Goal: Task Accomplishment & Management: Complete application form

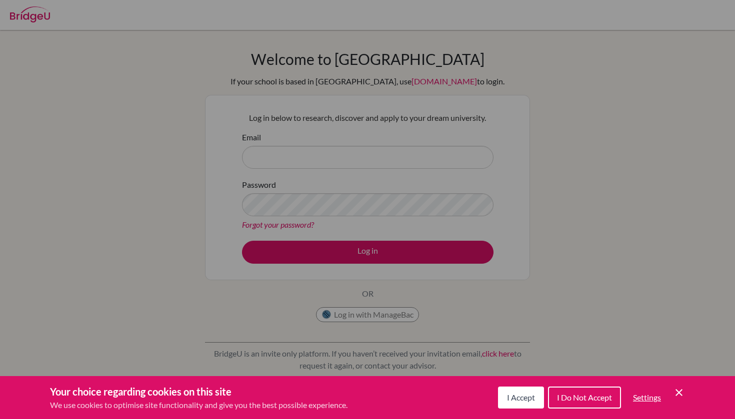
click at [521, 394] on span "I Accept" at bounding box center [521, 397] width 28 height 9
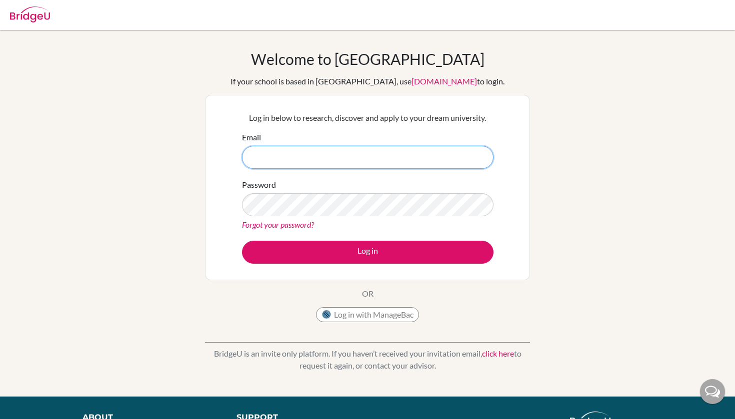
click at [290, 158] on input "Email" at bounding box center [367, 157] width 251 height 23
type input "[PERSON_NAME][EMAIL_ADDRESS][DOMAIN_NAME]"
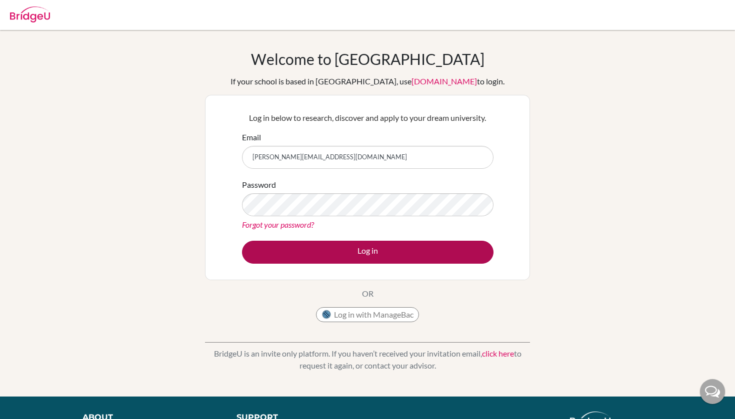
click at [360, 249] on button "Log in" at bounding box center [367, 252] width 251 height 23
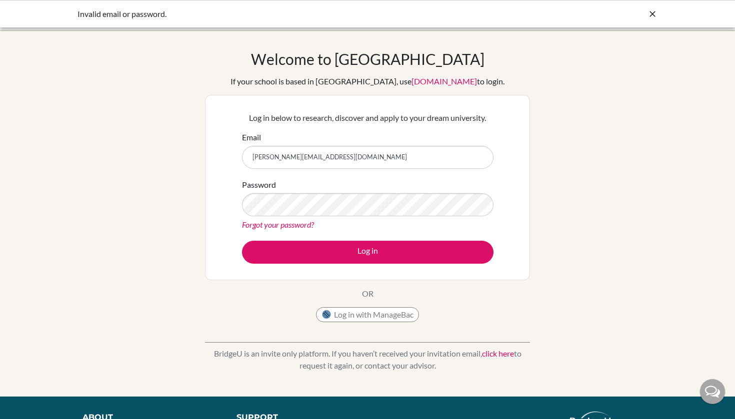
click at [447, 178] on form "Email liam.mizrahi@students.aobajapan.jp Password Forgot your password? Log in" at bounding box center [367, 197] width 251 height 132
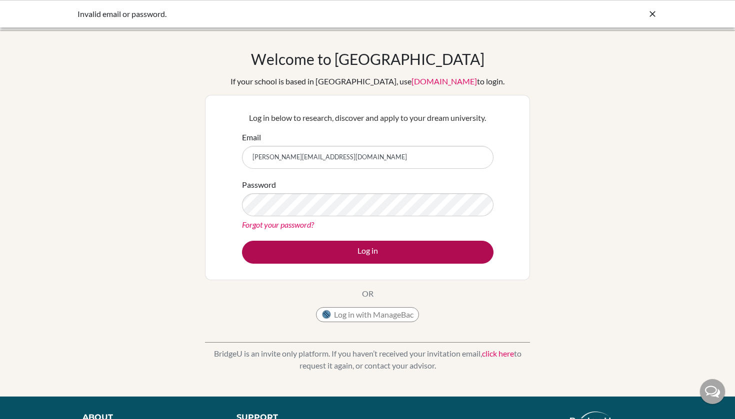
click at [344, 251] on button "Log in" at bounding box center [367, 252] width 251 height 23
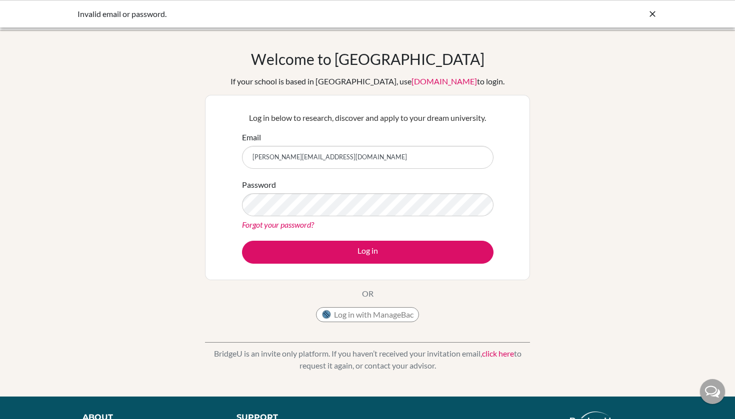
click at [543, 199] on div "Welcome to BridgeU If your school is based in China, use app.bridge-u.com.cn to…" at bounding box center [367, 213] width 735 height 327
click at [367, 252] on button "Log in" at bounding box center [367, 252] width 251 height 23
click at [320, 219] on div "Forgot your password?" at bounding box center [367, 225] width 251 height 12
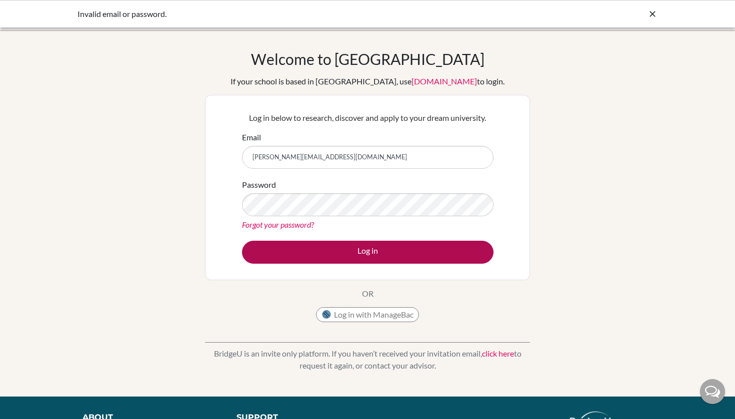
click at [357, 260] on button "Log in" at bounding box center [367, 252] width 251 height 23
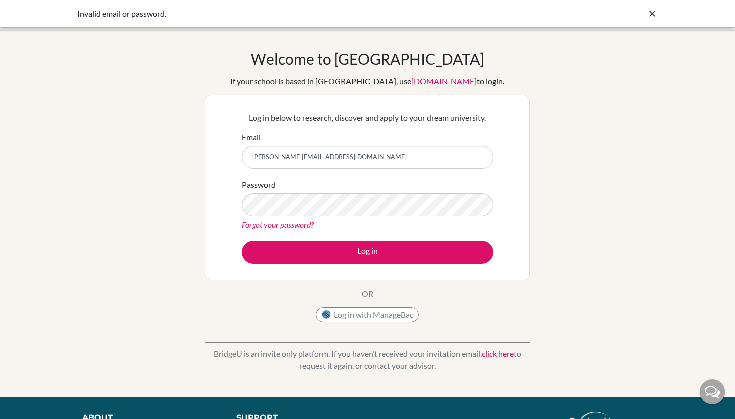
click at [331, 216] on div "Password Forgot your password?" at bounding box center [367, 205] width 251 height 52
click at [367, 252] on button "Log in" at bounding box center [367, 252] width 251 height 23
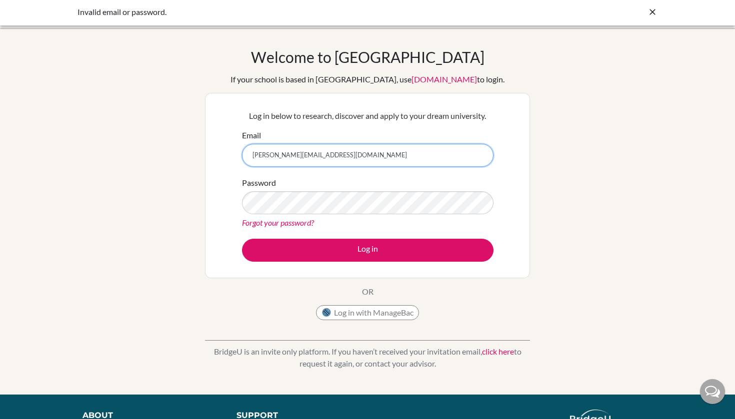
scroll to position [2, 0]
click at [650, 12] on icon at bounding box center [652, 12] width 10 height 10
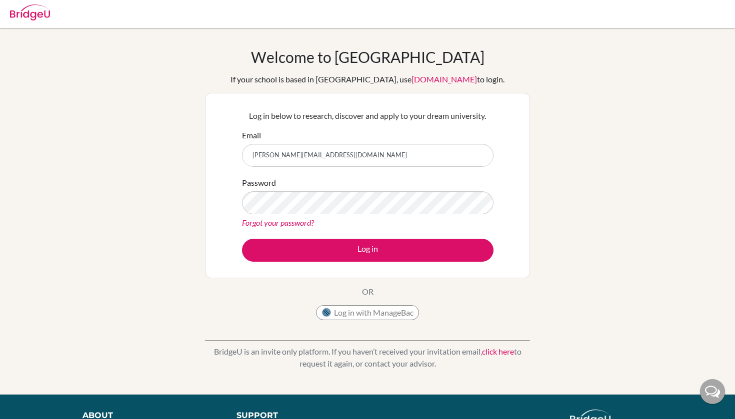
click at [650, 12] on div at bounding box center [367, 13] width 725 height 30
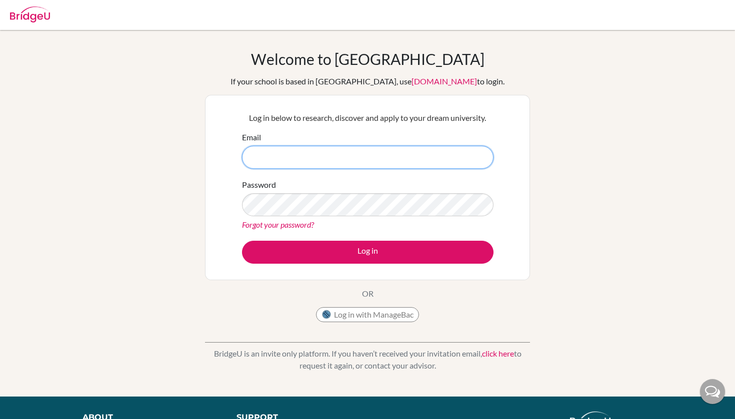
type input "[PERSON_NAME][EMAIL_ADDRESS][DOMAIN_NAME]"
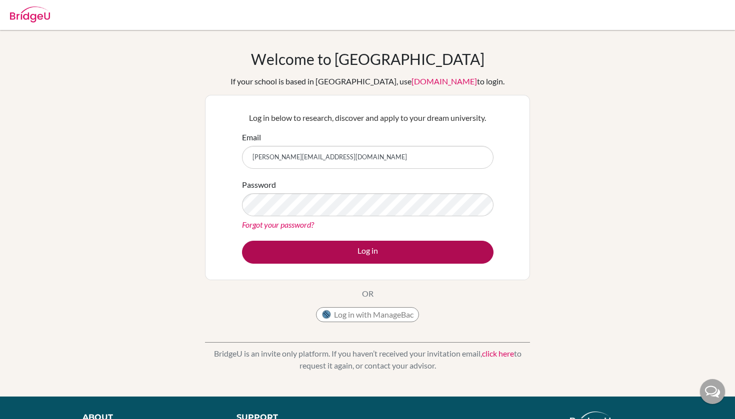
click at [376, 254] on button "Log in" at bounding box center [367, 252] width 251 height 23
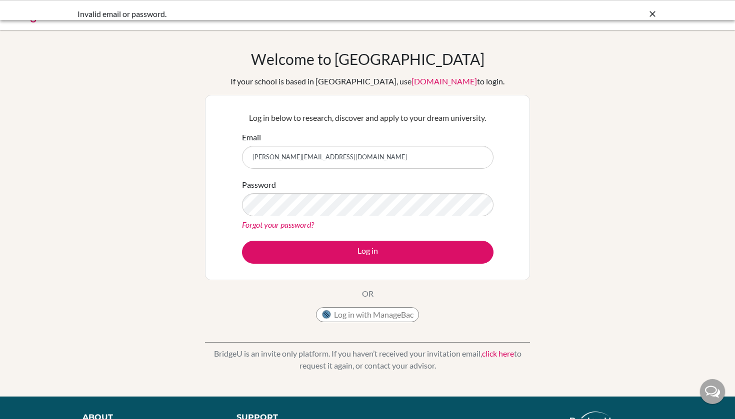
click at [367, 317] on button "Log in with ManageBac" at bounding box center [367, 314] width 103 height 15
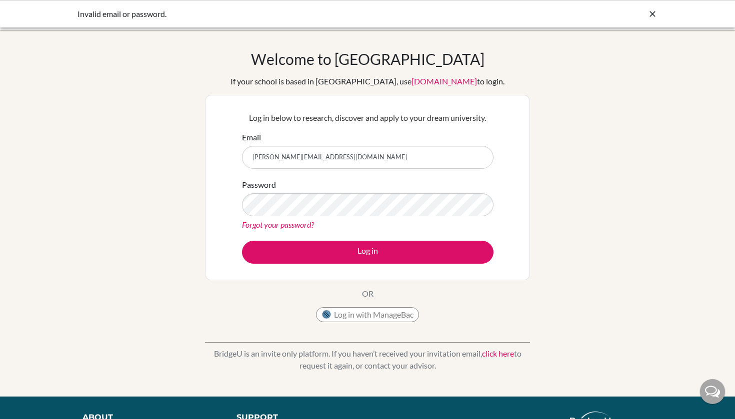
click at [499, 354] on link "click here" at bounding box center [498, 353] width 32 height 9
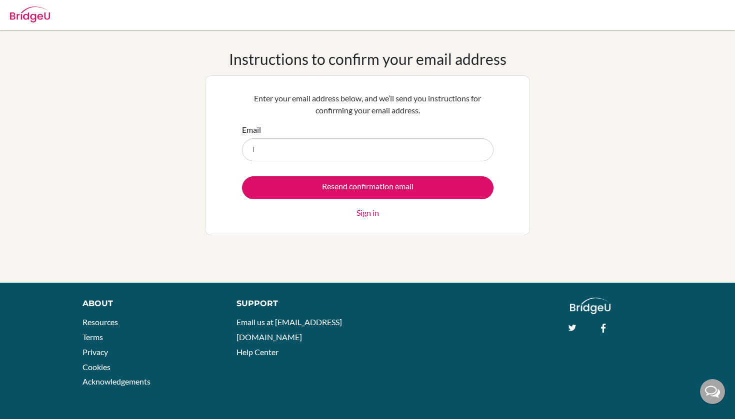
type input "li"
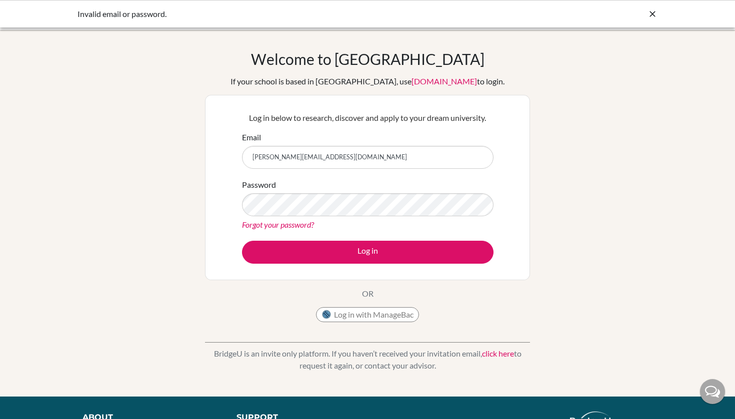
click at [582, 136] on div "Welcome to [GEOGRAPHIC_DATA] If your school is based in [GEOGRAPHIC_DATA], use …" at bounding box center [367, 213] width 735 height 327
click at [367, 252] on button "Log in" at bounding box center [367, 252] width 251 height 23
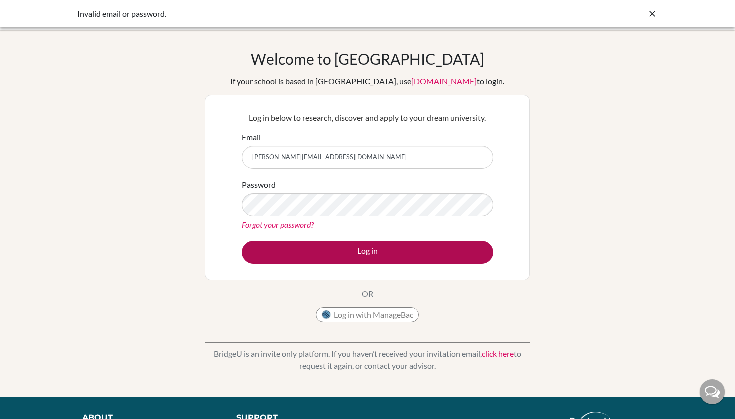
click at [375, 254] on button "Log in" at bounding box center [367, 252] width 251 height 23
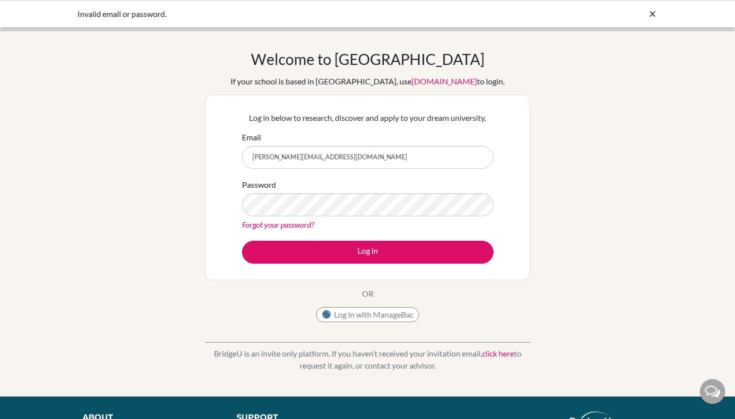
click at [643, 163] on div "Welcome to [GEOGRAPHIC_DATA] If your school is based in [GEOGRAPHIC_DATA], use …" at bounding box center [367, 213] width 735 height 327
click at [650, 19] on div at bounding box center [652, 14] width 10 height 12
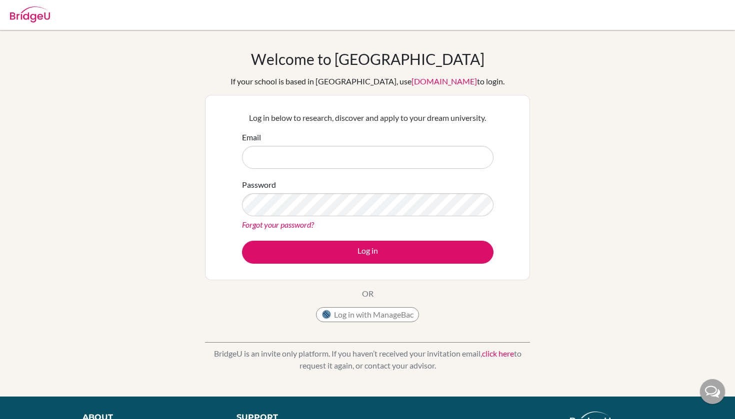
click at [505, 353] on link "click here" at bounding box center [498, 353] width 32 height 9
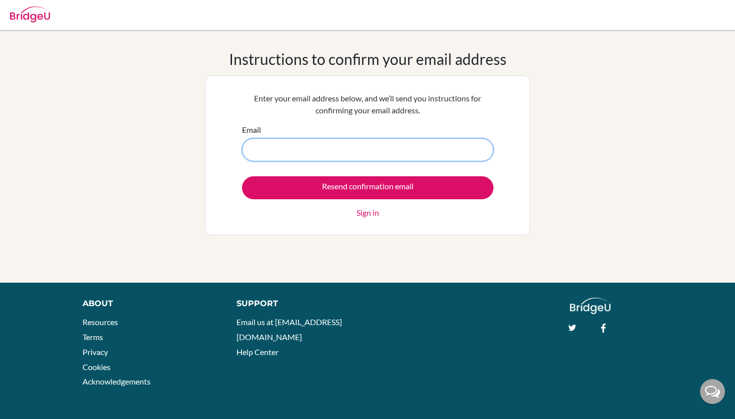
paste input "[PERSON_NAME][EMAIL_ADDRESS][DOMAIN_NAME]"
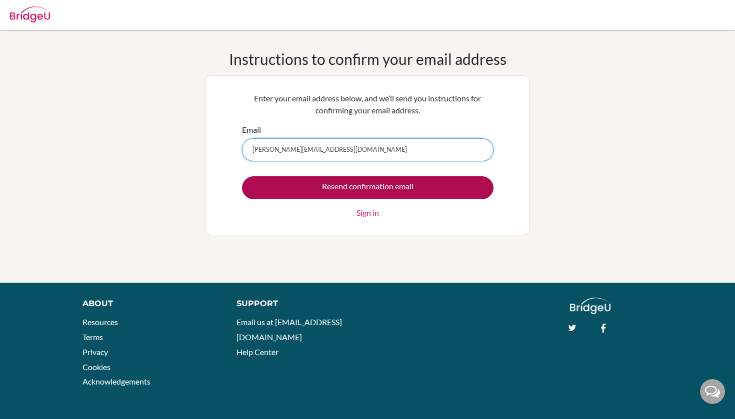
type input "[PERSON_NAME][EMAIL_ADDRESS][DOMAIN_NAME]"
click at [387, 187] on input "Resend confirmation email" at bounding box center [367, 187] width 251 height 23
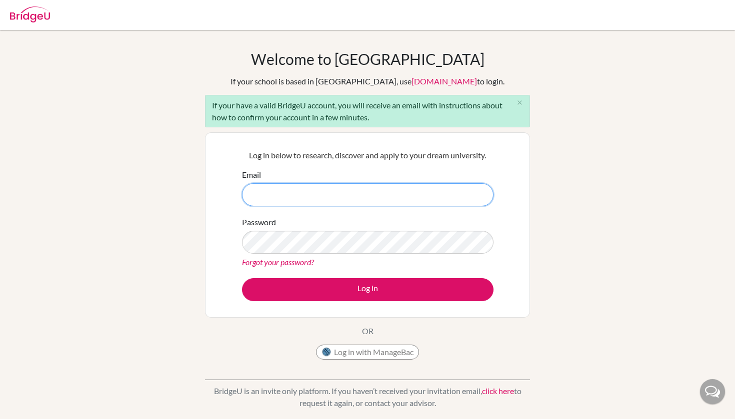
type input "[PERSON_NAME][EMAIL_ADDRESS][DOMAIN_NAME]"
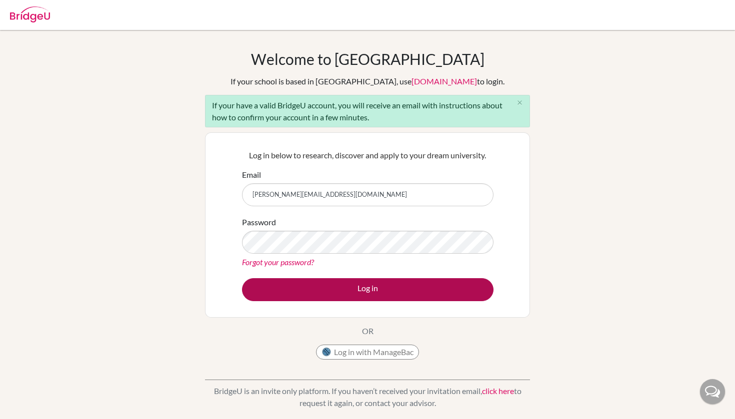
click at [377, 297] on button "Log in" at bounding box center [367, 289] width 251 height 23
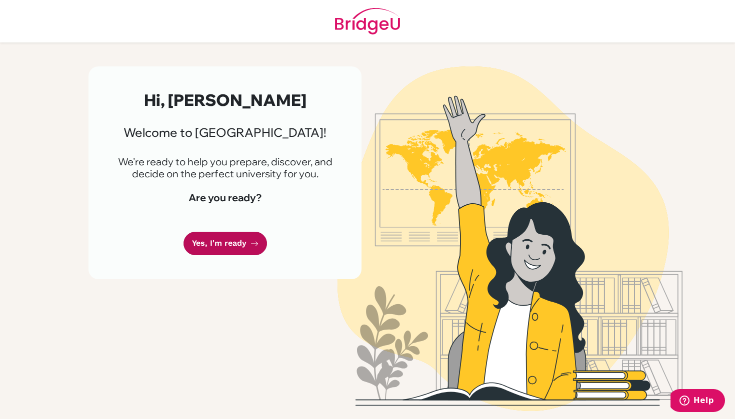
click at [233, 243] on link "Yes, I'm ready" at bounding box center [224, 243] width 83 height 23
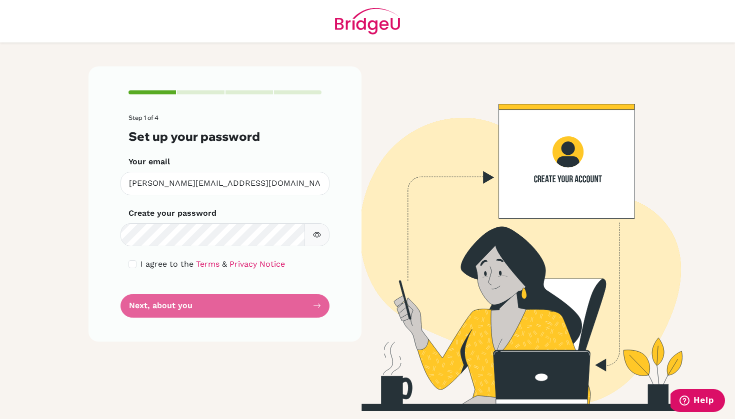
click at [132, 264] on input "checkbox" at bounding box center [132, 264] width 8 height 8
checkbox input "true"
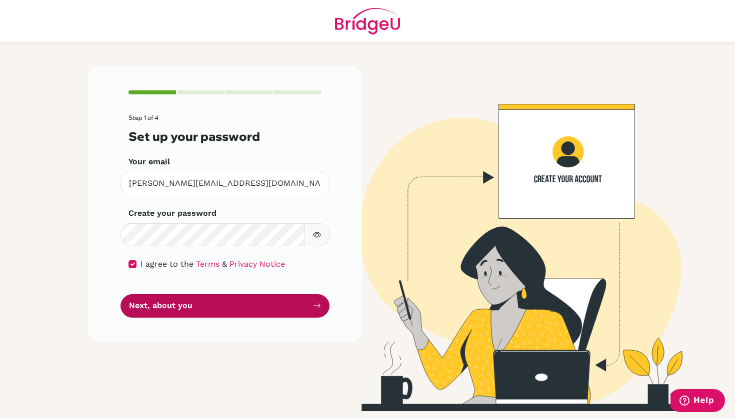
click at [178, 301] on button "Next, about you" at bounding box center [224, 305] width 209 height 23
